Goal: Task Accomplishment & Management: Manage account settings

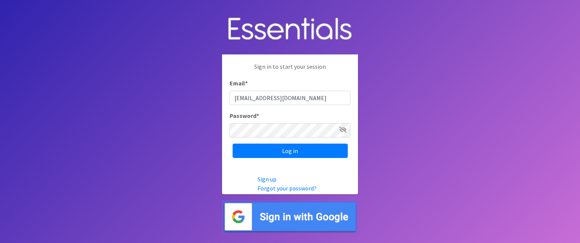
type input "[EMAIL_ADDRESS][DOMAIN_NAME]"
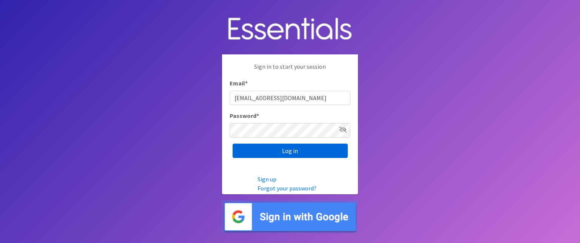
click at [294, 154] on input "Log in" at bounding box center [289, 150] width 115 height 14
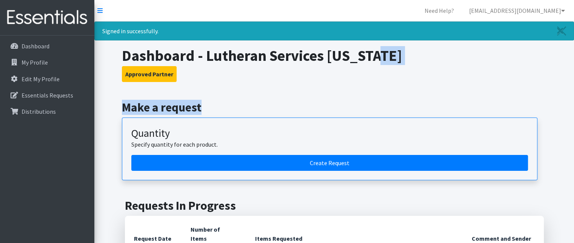
drag, startPoint x: 573, startPoint y: 48, endPoint x: 565, endPoint y: 83, distance: 35.6
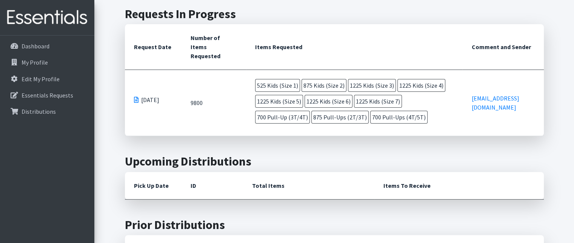
scroll to position [178, 0]
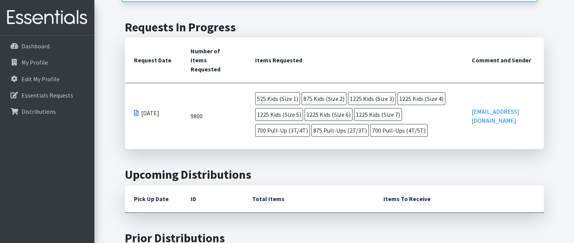
click at [135, 110] on span at bounding box center [136, 113] width 5 height 6
click at [422, 123] on td "525 Kids (Size 1) 875 Kids (Size 2) 1225 Kids (Size 3) 1225 Kids (Size 4) 1225 …" at bounding box center [354, 116] width 217 height 66
click at [519, 114] on td "[EMAIL_ADDRESS][DOMAIN_NAME]" at bounding box center [502, 116] width 81 height 66
